Goal: Browse casually

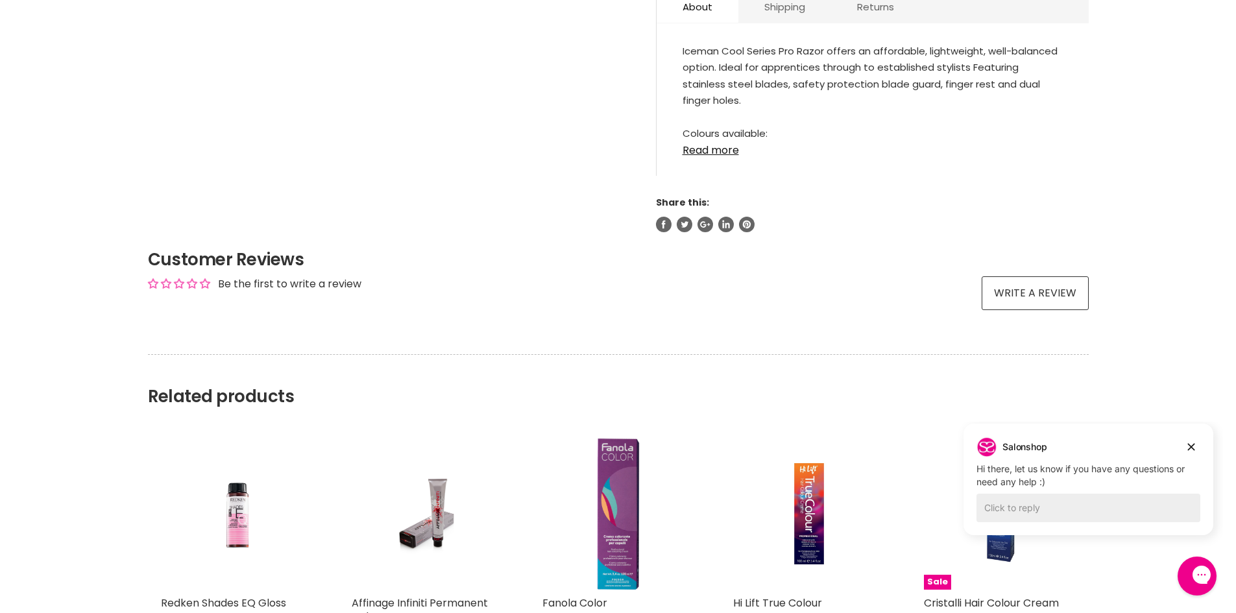
scroll to position [779, 0]
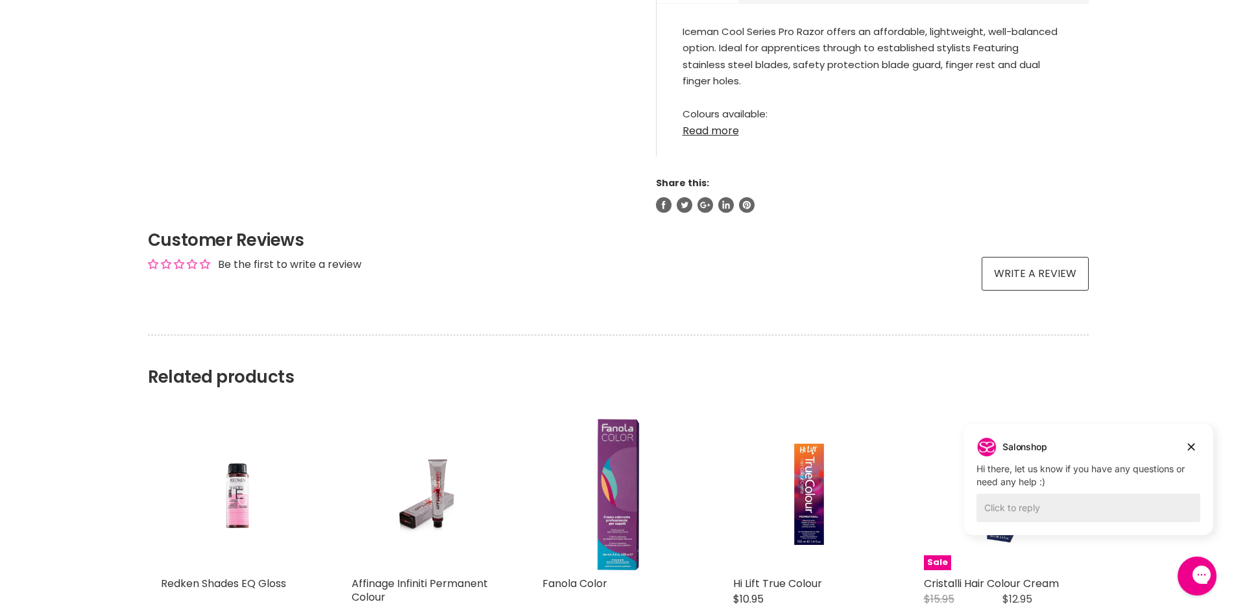
click at [738, 133] on link "Read more" at bounding box center [873, 126] width 380 height 19
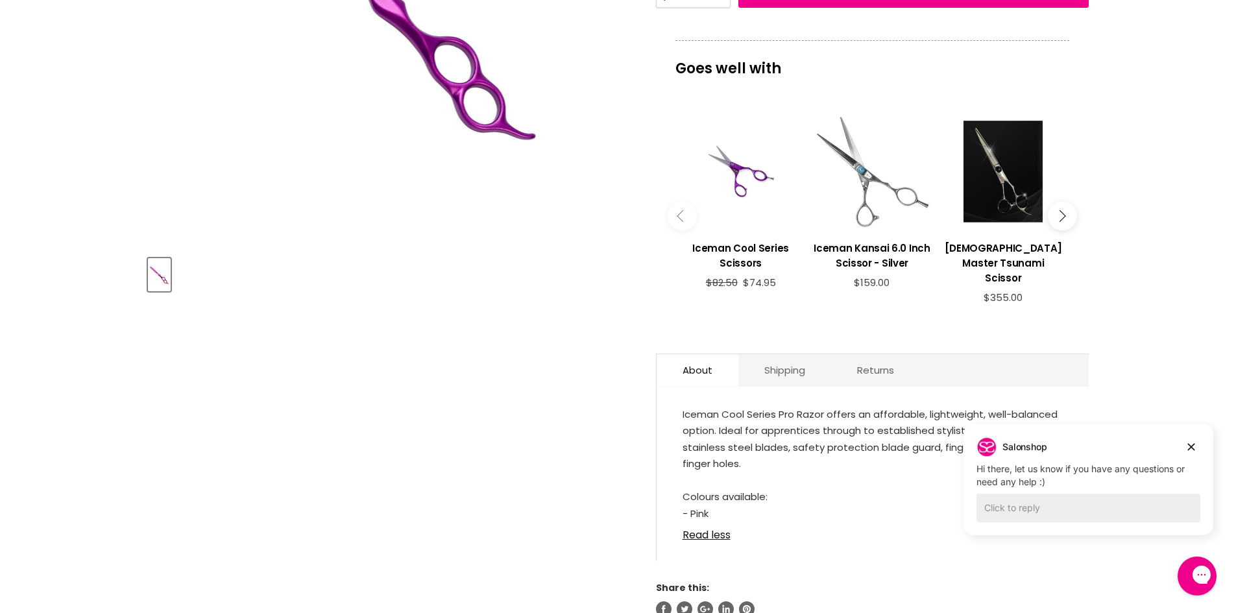
scroll to position [389, 0]
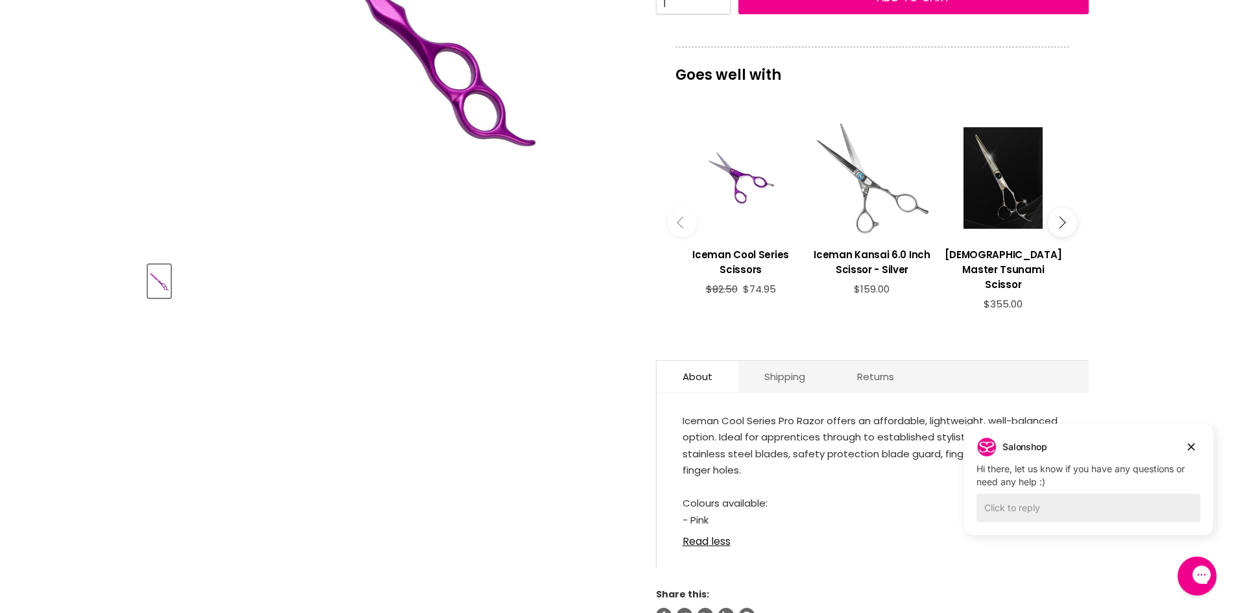
click at [1069, 214] on button "Main content" at bounding box center [1062, 222] width 29 height 29
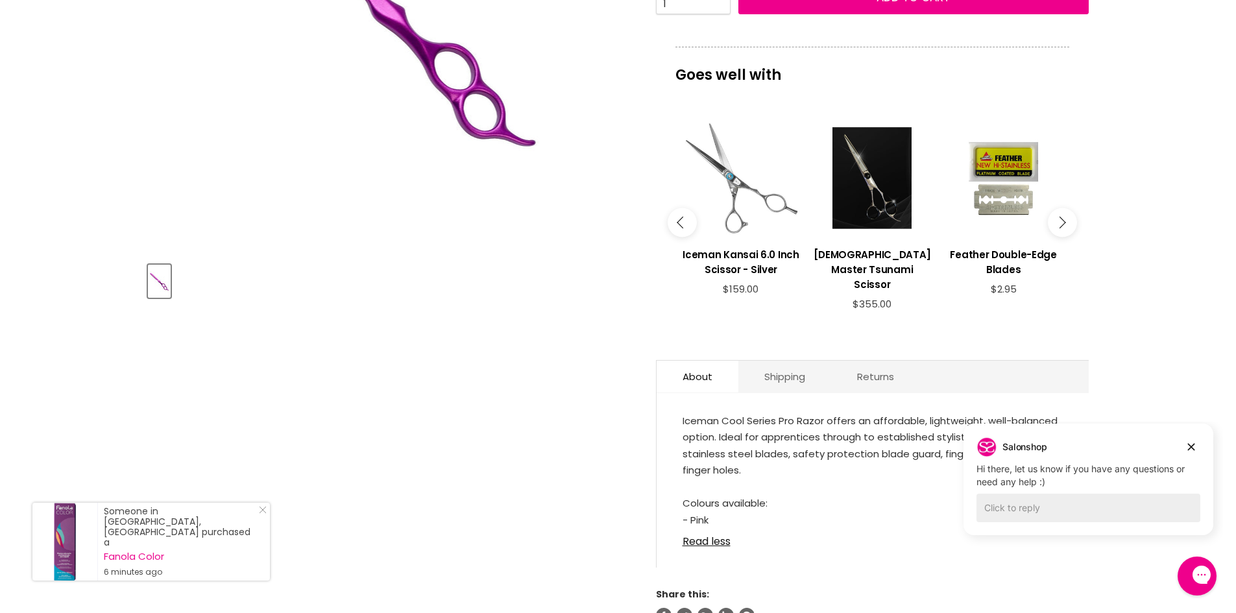
scroll to position [324, 0]
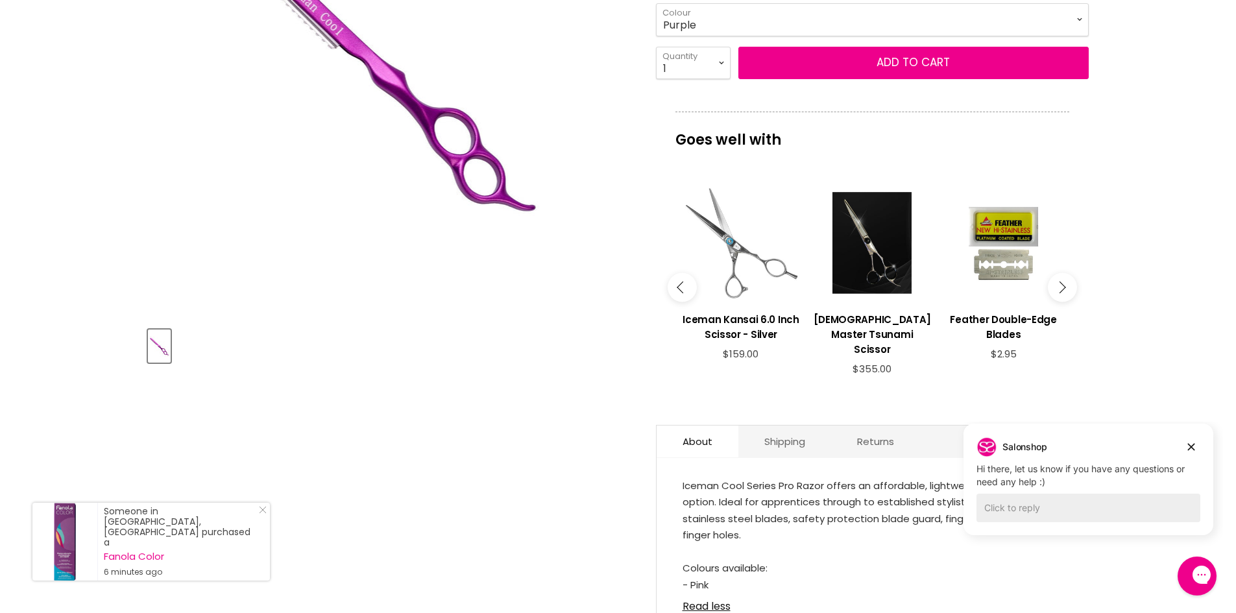
click at [1062, 290] on icon "Main content" at bounding box center [1060, 287] width 12 height 12
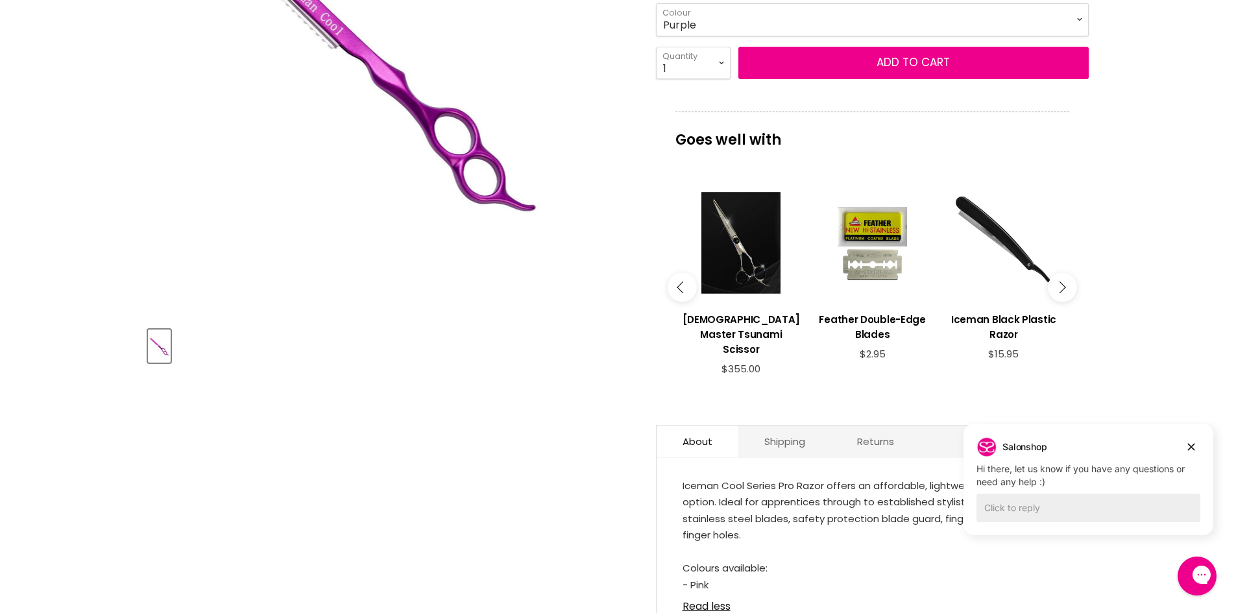
click at [1062, 290] on icon "Main content" at bounding box center [1060, 287] width 12 height 12
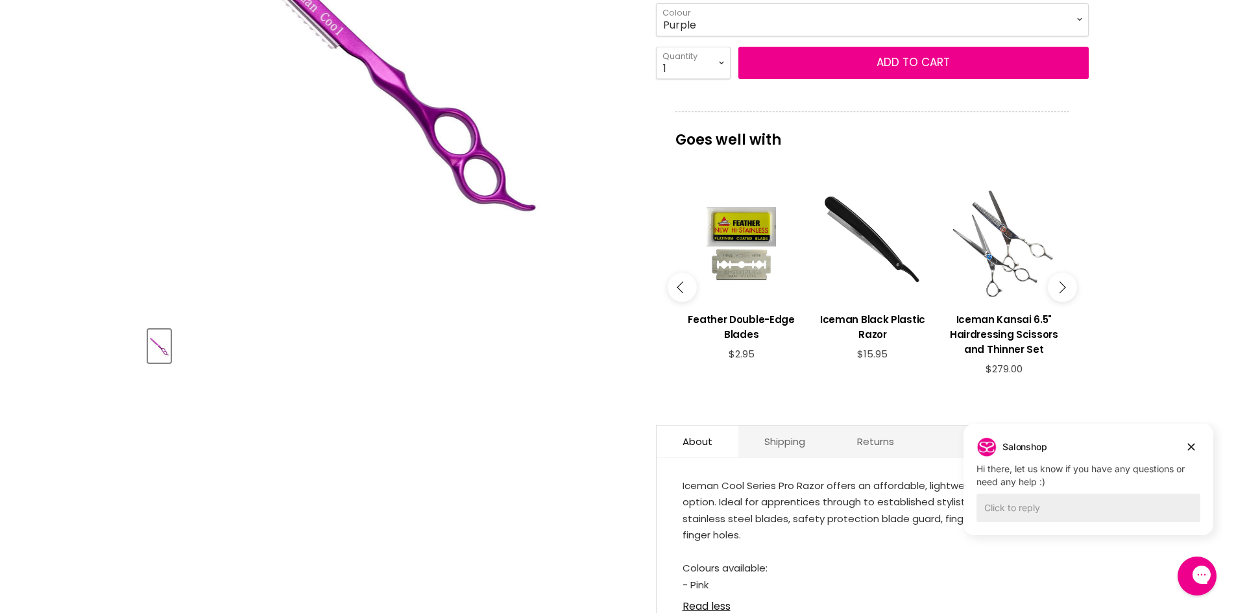
click at [1062, 290] on icon "Main content" at bounding box center [1060, 287] width 12 height 12
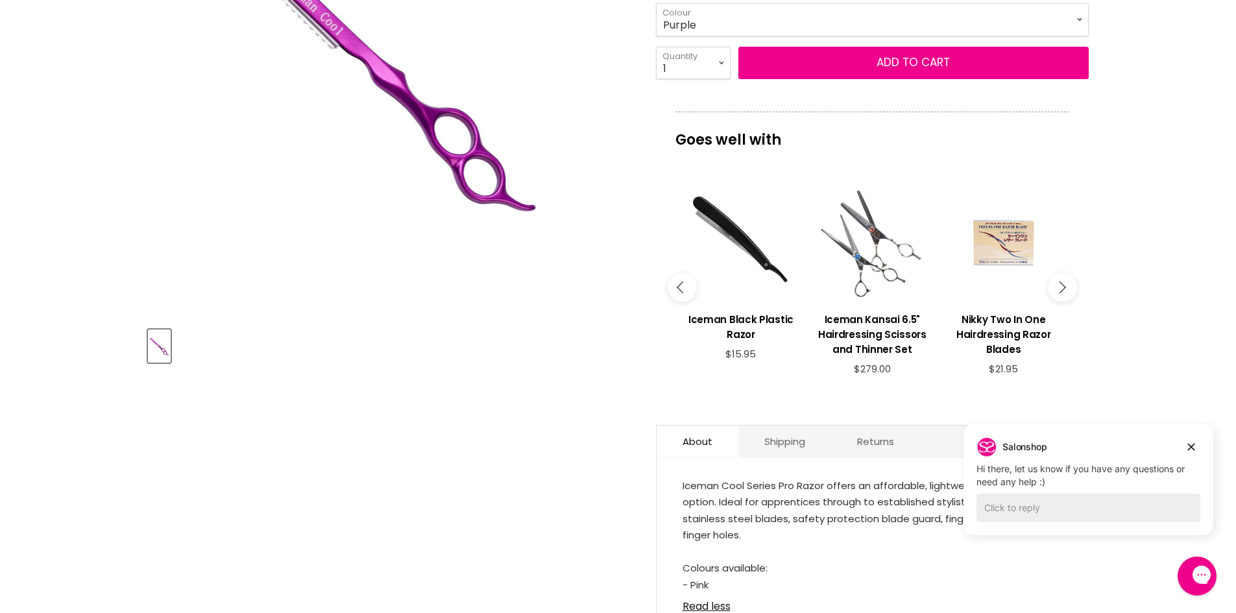
click at [1062, 290] on icon "Main content" at bounding box center [1060, 287] width 12 height 12
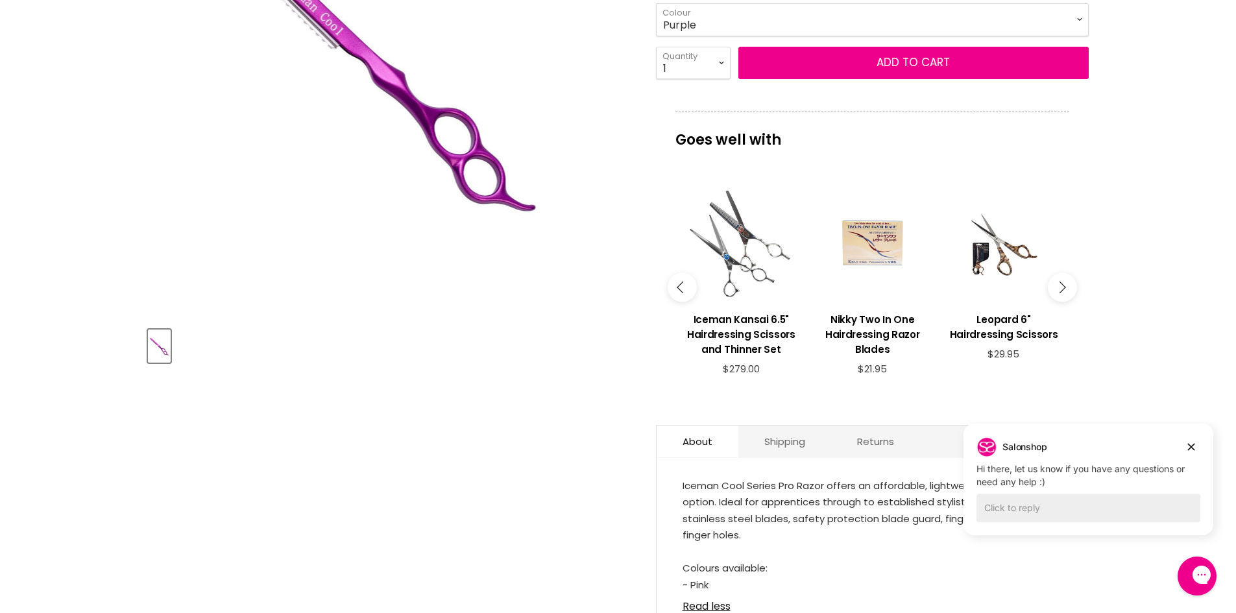
click at [1062, 290] on icon "Main content" at bounding box center [1060, 287] width 12 height 12
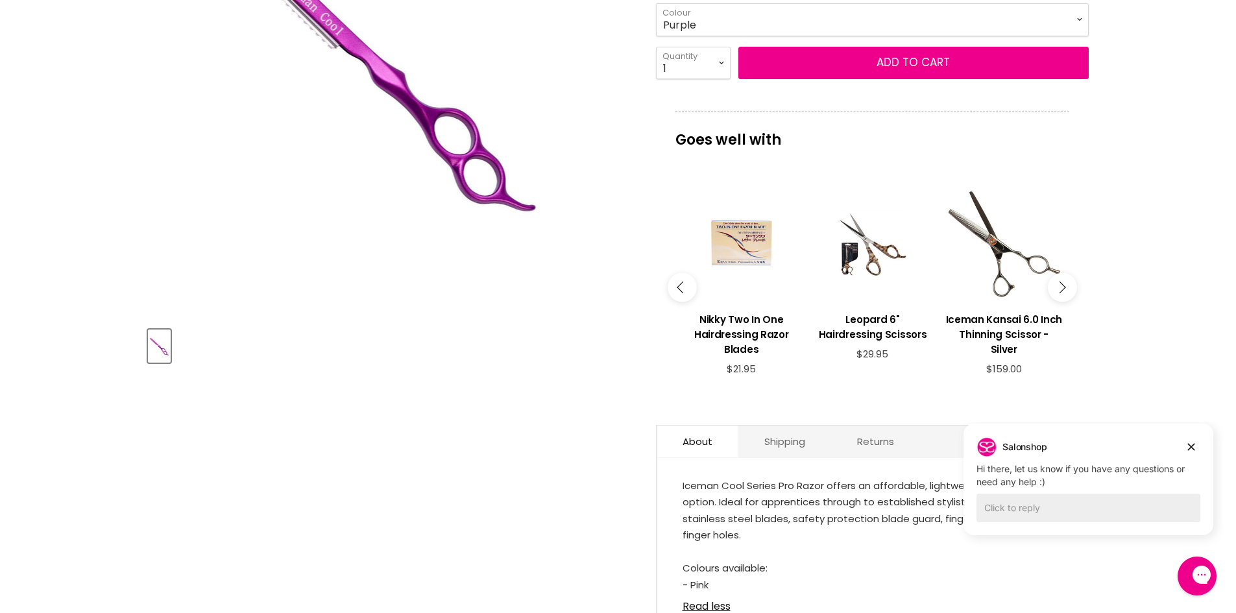
click at [1062, 290] on icon "Main content" at bounding box center [1060, 287] width 12 height 12
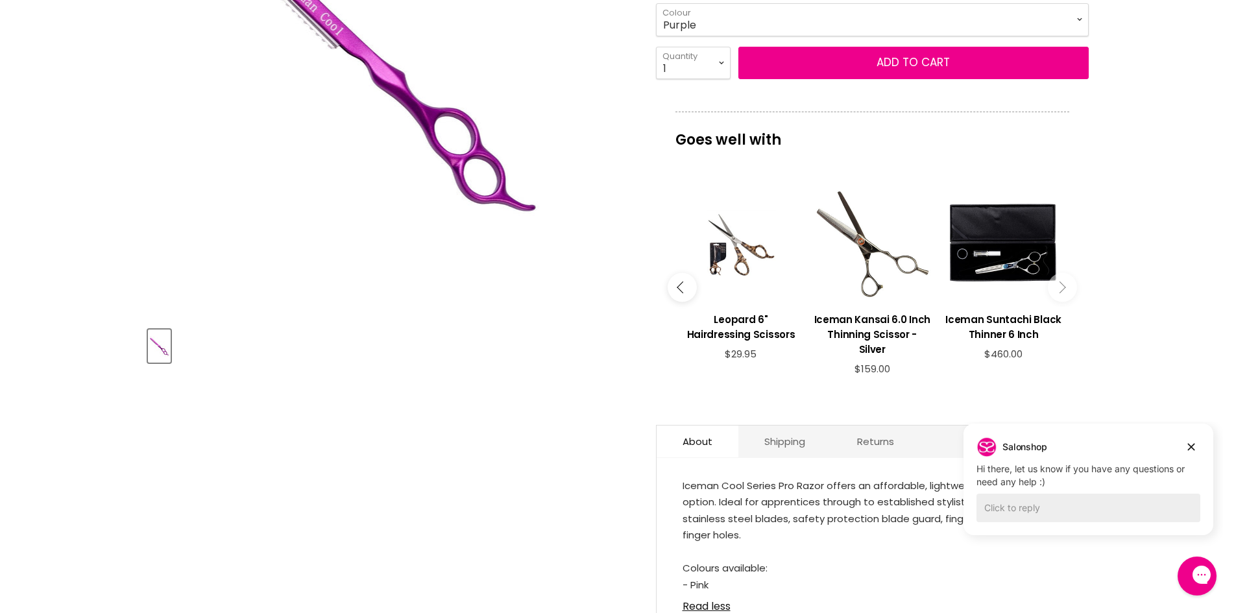
click at [1062, 290] on icon "Main content" at bounding box center [1060, 287] width 12 height 12
